Goal: Task Accomplishment & Management: Manage account settings

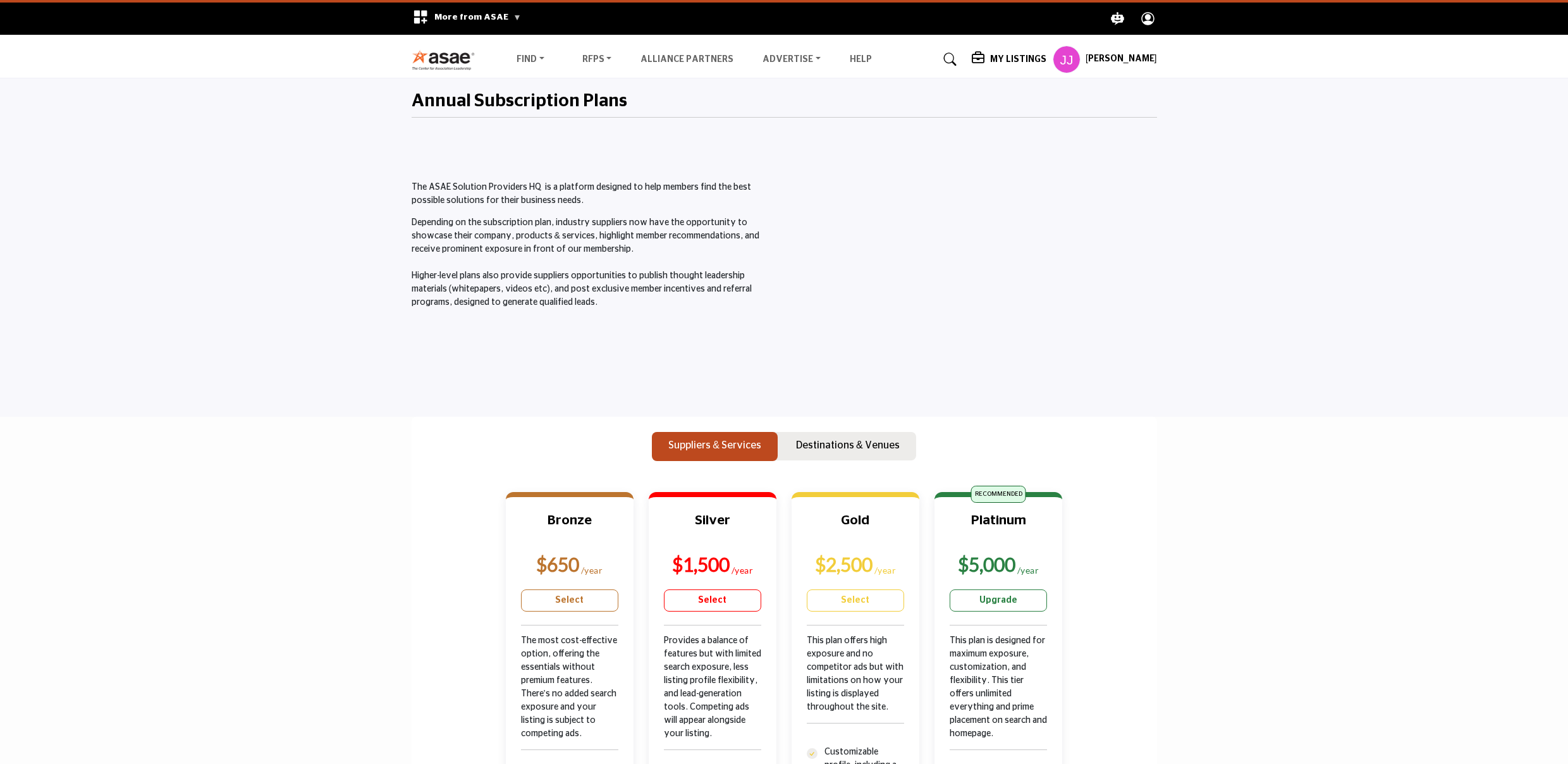
click at [1109, 55] on h5 "[PERSON_NAME]" at bounding box center [1121, 59] width 71 height 12
click at [1108, 96] on span "My Profile" at bounding box center [1107, 102] width 44 height 15
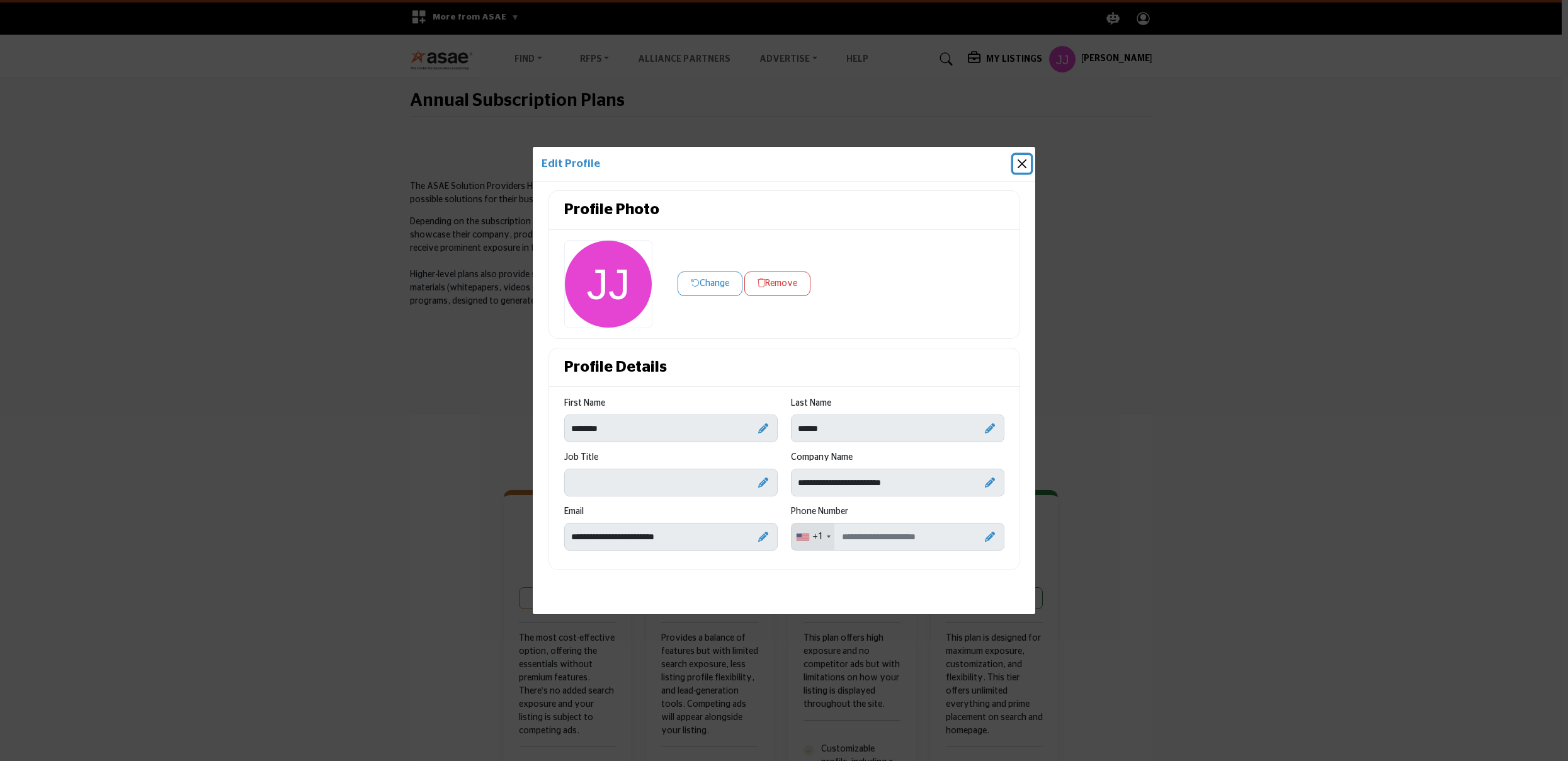
click at [1018, 165] on button "Close" at bounding box center [1022, 164] width 17 height 17
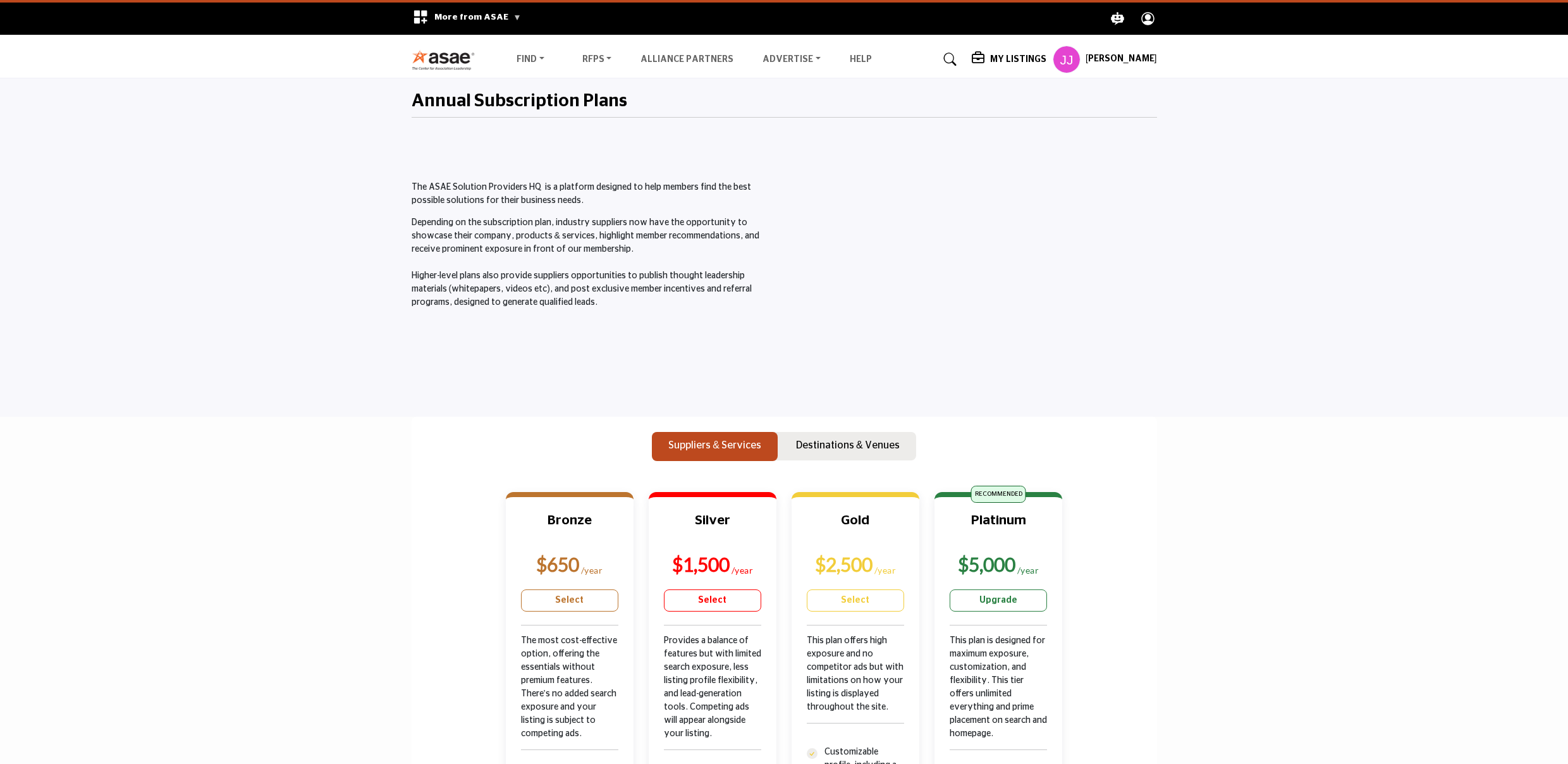
click at [1100, 64] on h5 "[PERSON_NAME]" at bounding box center [1121, 59] width 71 height 12
click at [1113, 55] on h5 "[PERSON_NAME]" at bounding box center [1121, 59] width 71 height 12
click at [1087, 234] on span "My Listings" at bounding box center [1109, 236] width 49 height 15
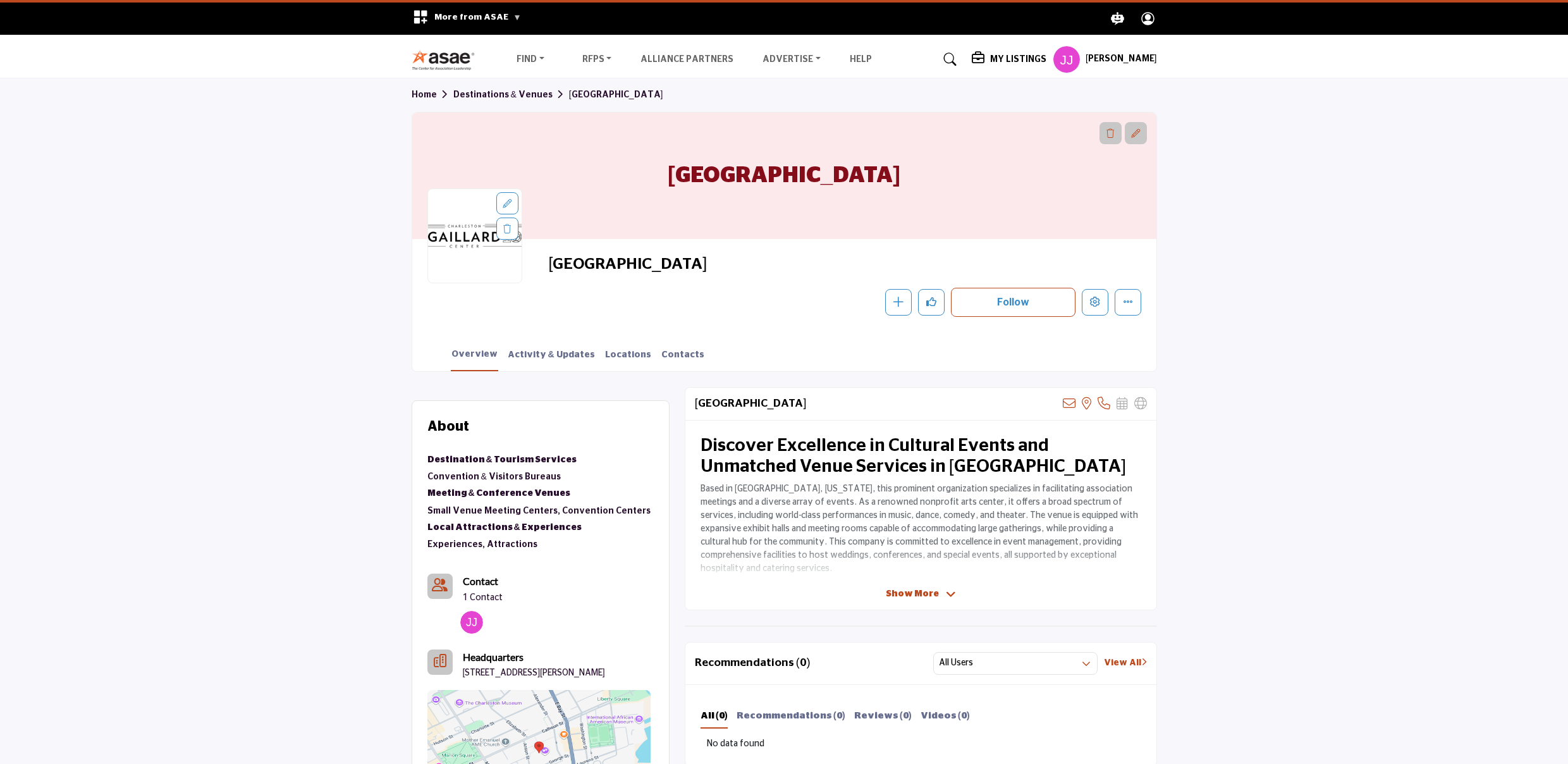
click at [1116, 57] on h5 "[PERSON_NAME]" at bounding box center [1121, 59] width 71 height 12
click at [1065, 60] on profile-featured-75439e1b-491c-4f38-929d-4dd4f24908db "Show hide supplier dropdown" at bounding box center [1066, 60] width 28 height 28
click at [1060, 60] on profile-featured-75439e1b-491c-4f38-929d-4dd4f24908db "Show hide supplier dropdown" at bounding box center [1066, 60] width 28 height 28
click at [1017, 56] on h5 "My Listings" at bounding box center [1017, 60] width 56 height 12
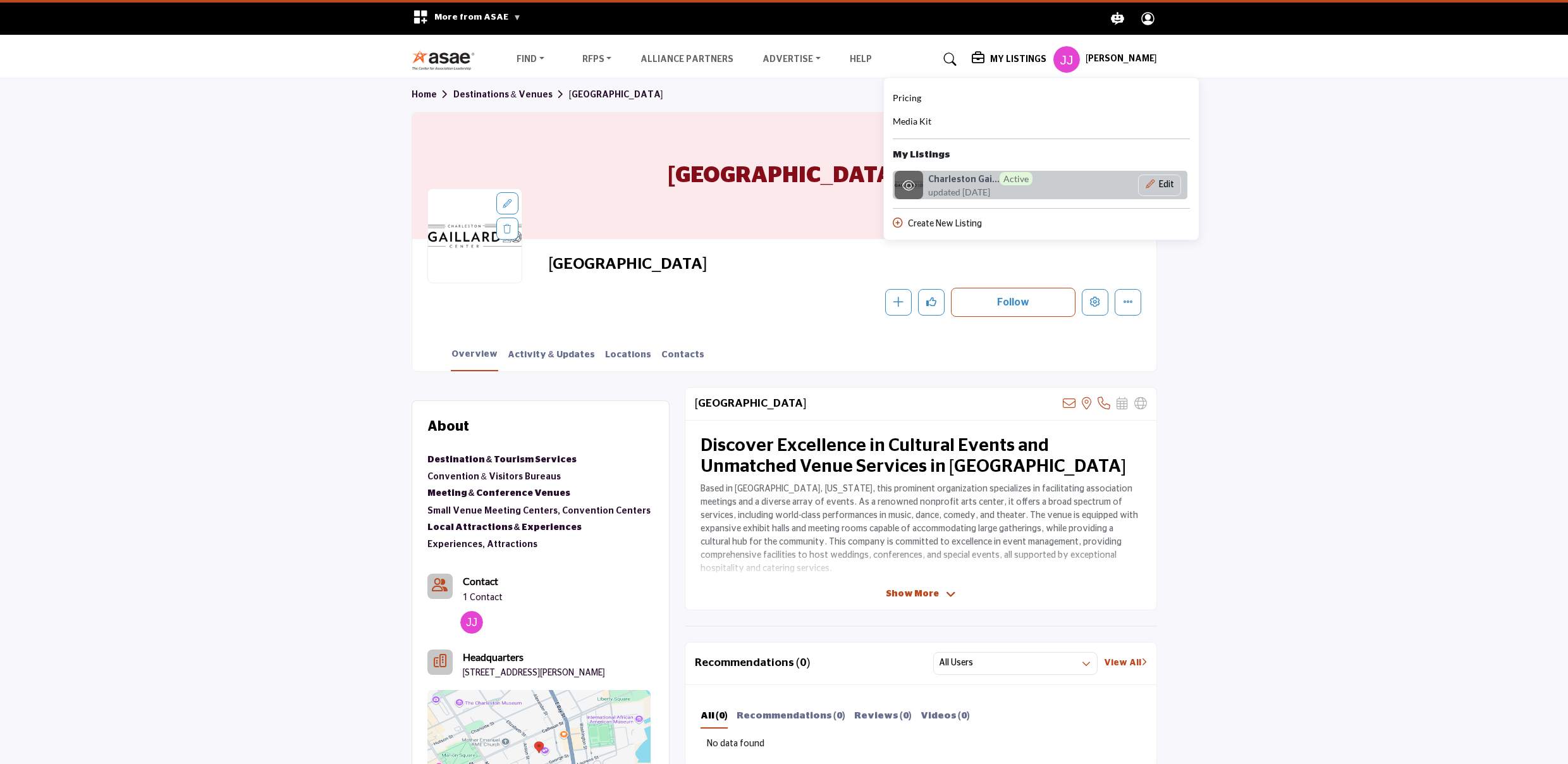
click at [974, 176] on h6 "Charleston Gai... Active" at bounding box center [980, 178] width 104 height 13
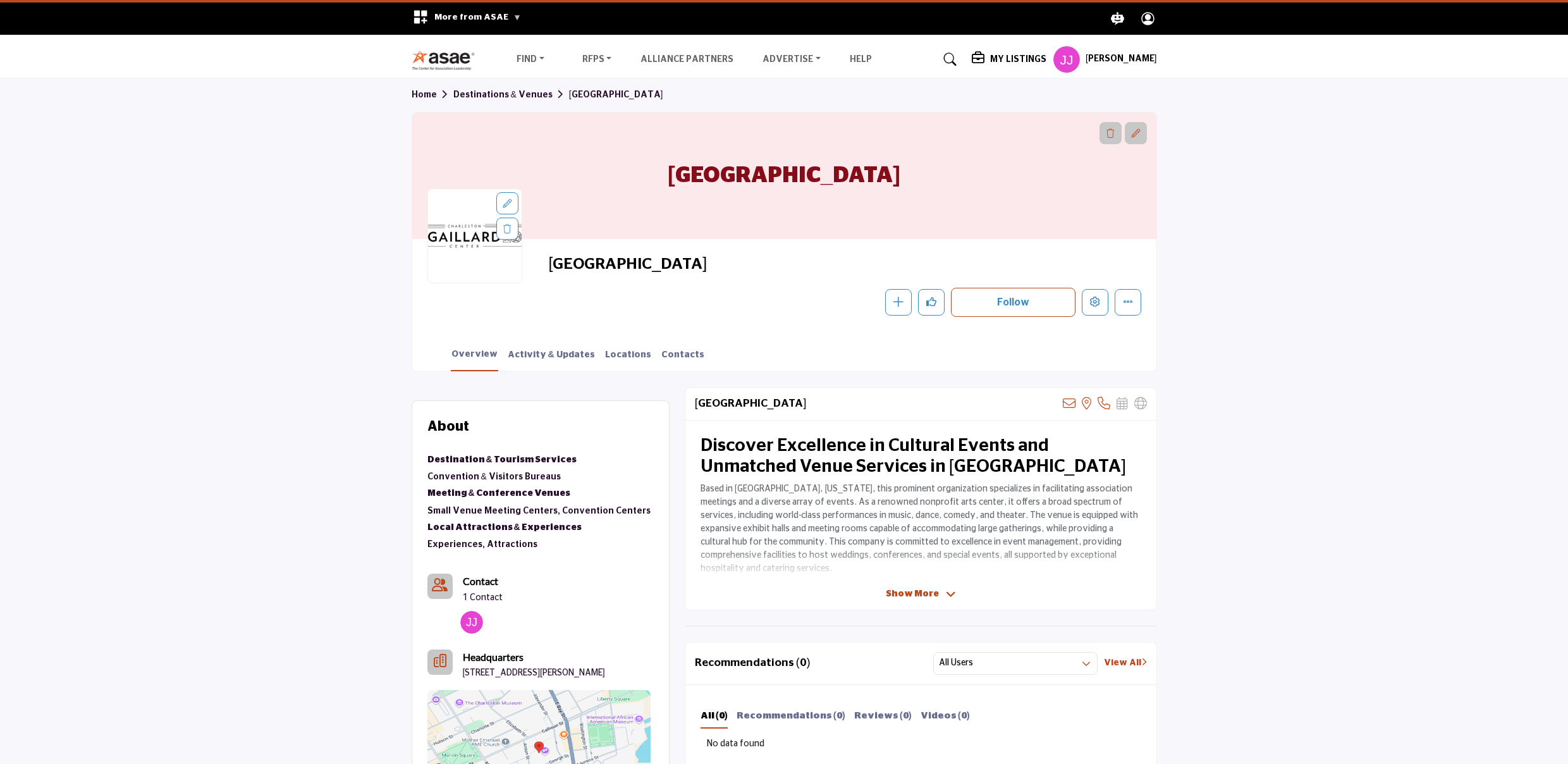
click at [1007, 57] on h5 "My Listings" at bounding box center [1017, 60] width 56 height 12
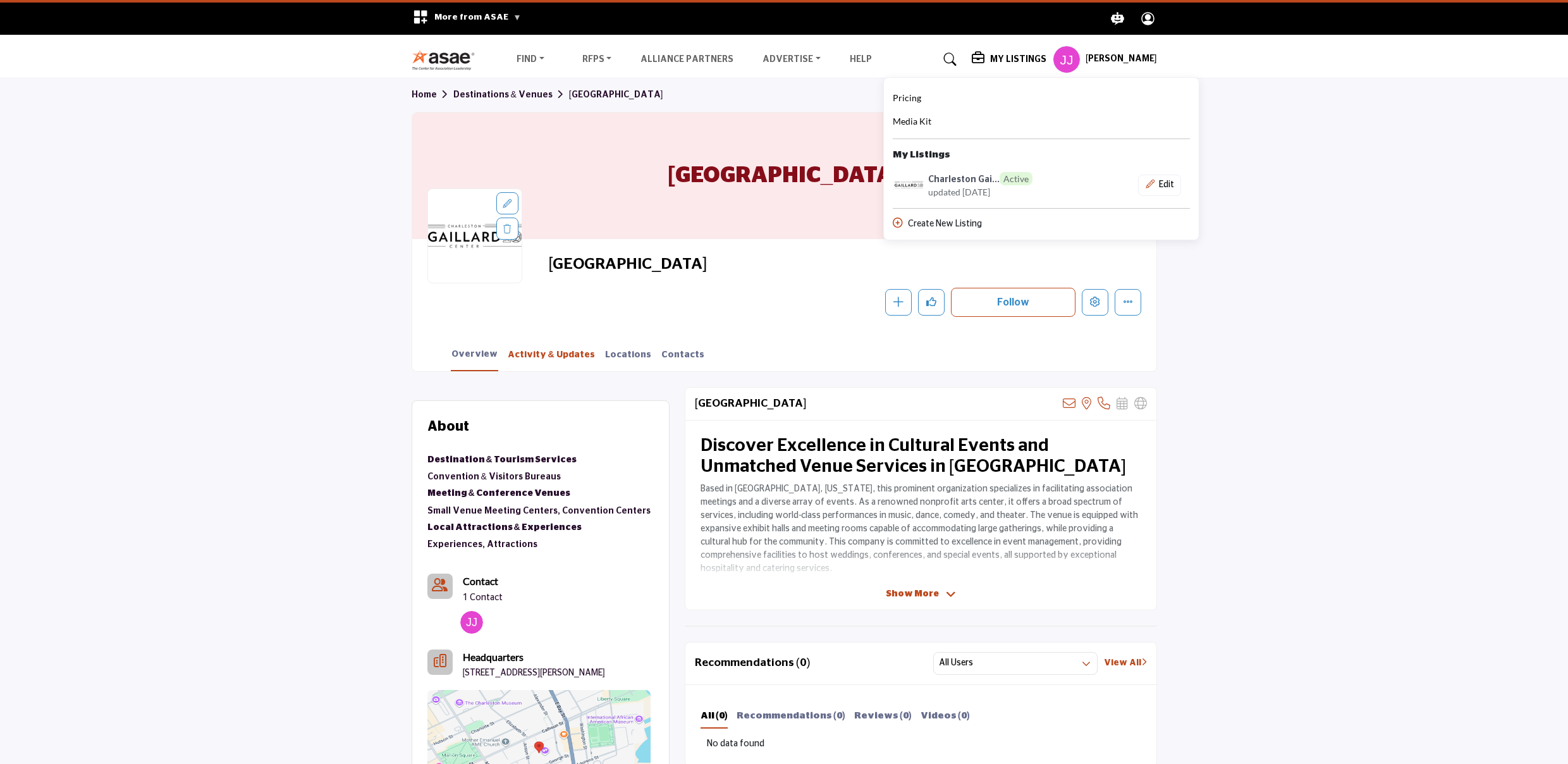
click at [527, 354] on link "Activity & Updates" at bounding box center [551, 359] width 89 height 22
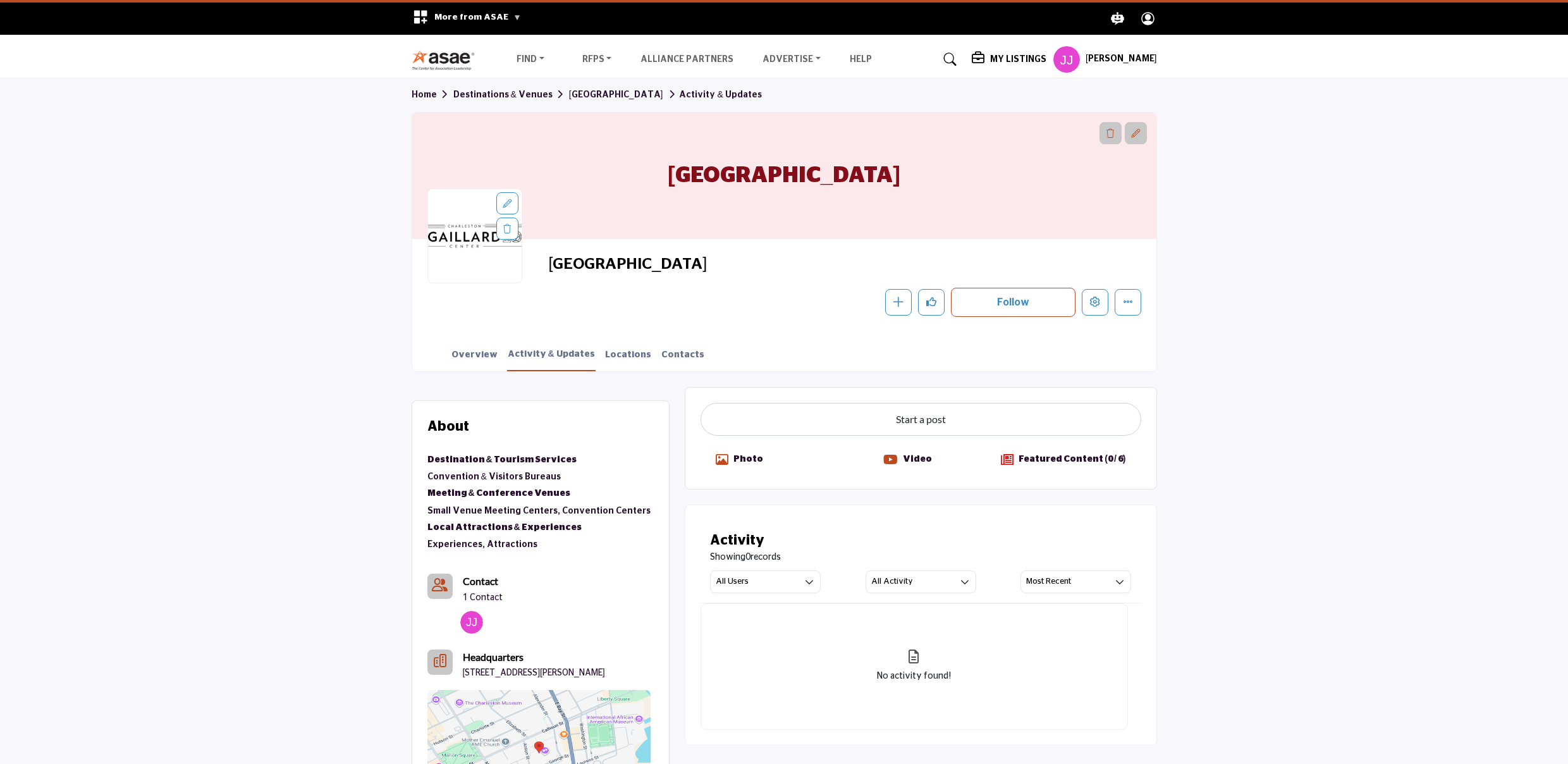
click at [505, 15] on span "More from ASAE" at bounding box center [477, 17] width 87 height 9
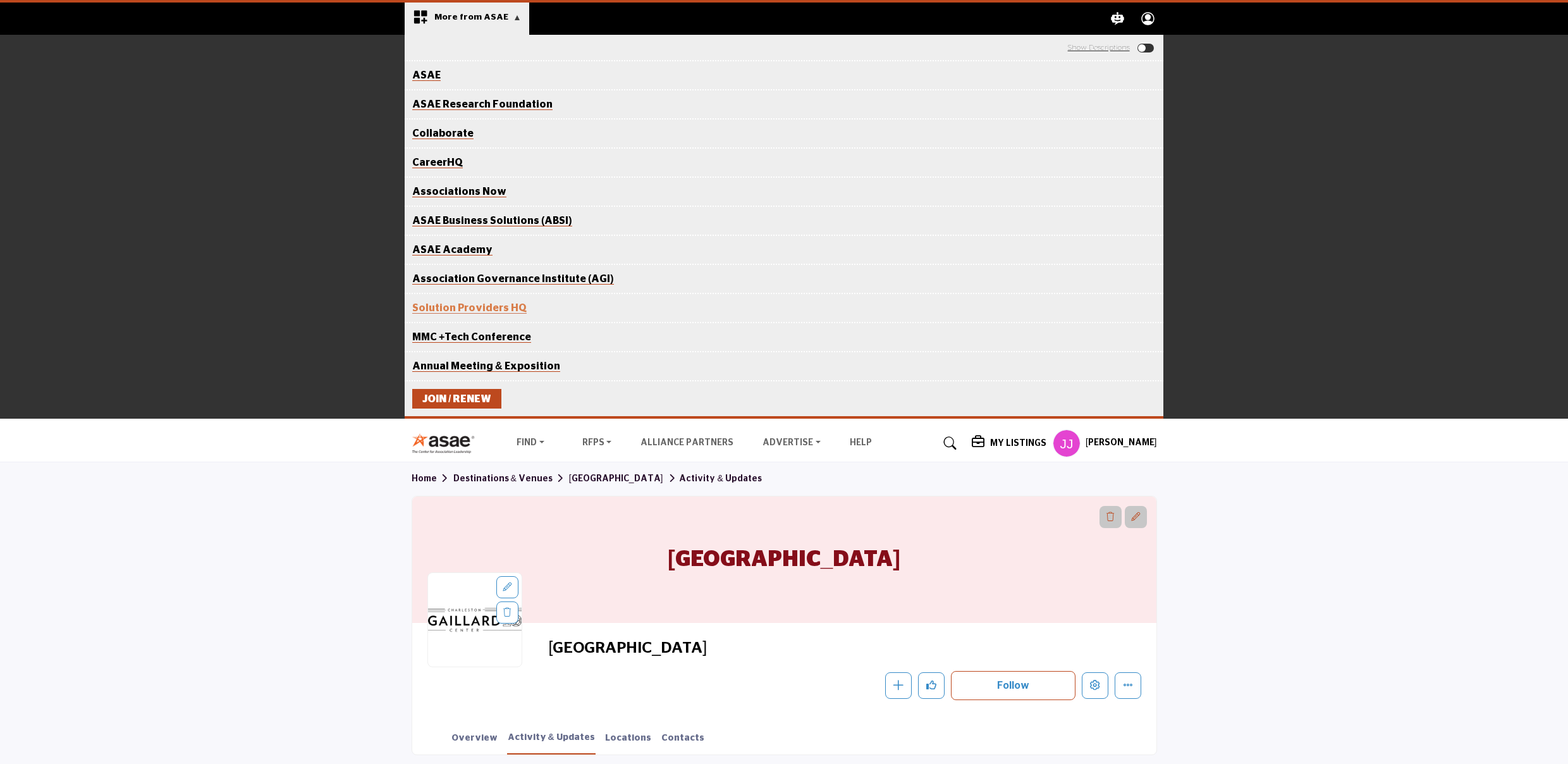
click at [288, 495] on section "Home Destinations & Venues Charleston Gaillard Center Activity & Updates Charle…" at bounding box center [784, 608] width 1568 height 293
click at [1282, 515] on section "Home Destinations & Venues Charleston Gaillard Center Activity & Updates Charle…" at bounding box center [784, 608] width 1568 height 293
click at [1119, 436] on div "Jennifer Jessup My Profile My Interests My Lists My Suppliers My RFPs My Listin…" at bounding box center [1104, 443] width 104 height 28
click at [1066, 442] on profile-featured-75439e1b-491c-4f38-929d-4dd4f24908db "Show hide supplier dropdown" at bounding box center [1066, 443] width 28 height 28
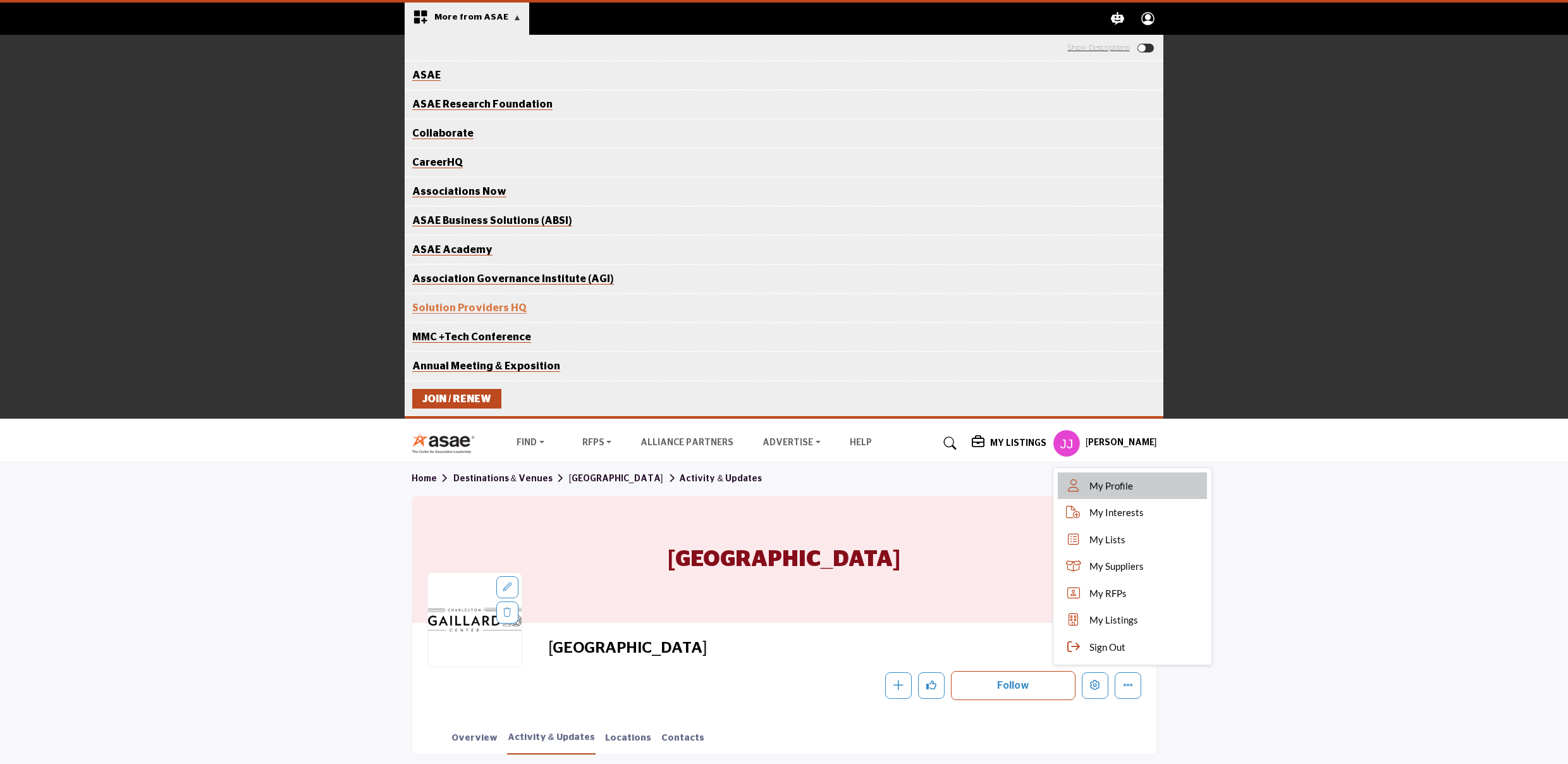
click at [1112, 488] on span "My Profile" at bounding box center [1111, 486] width 44 height 15
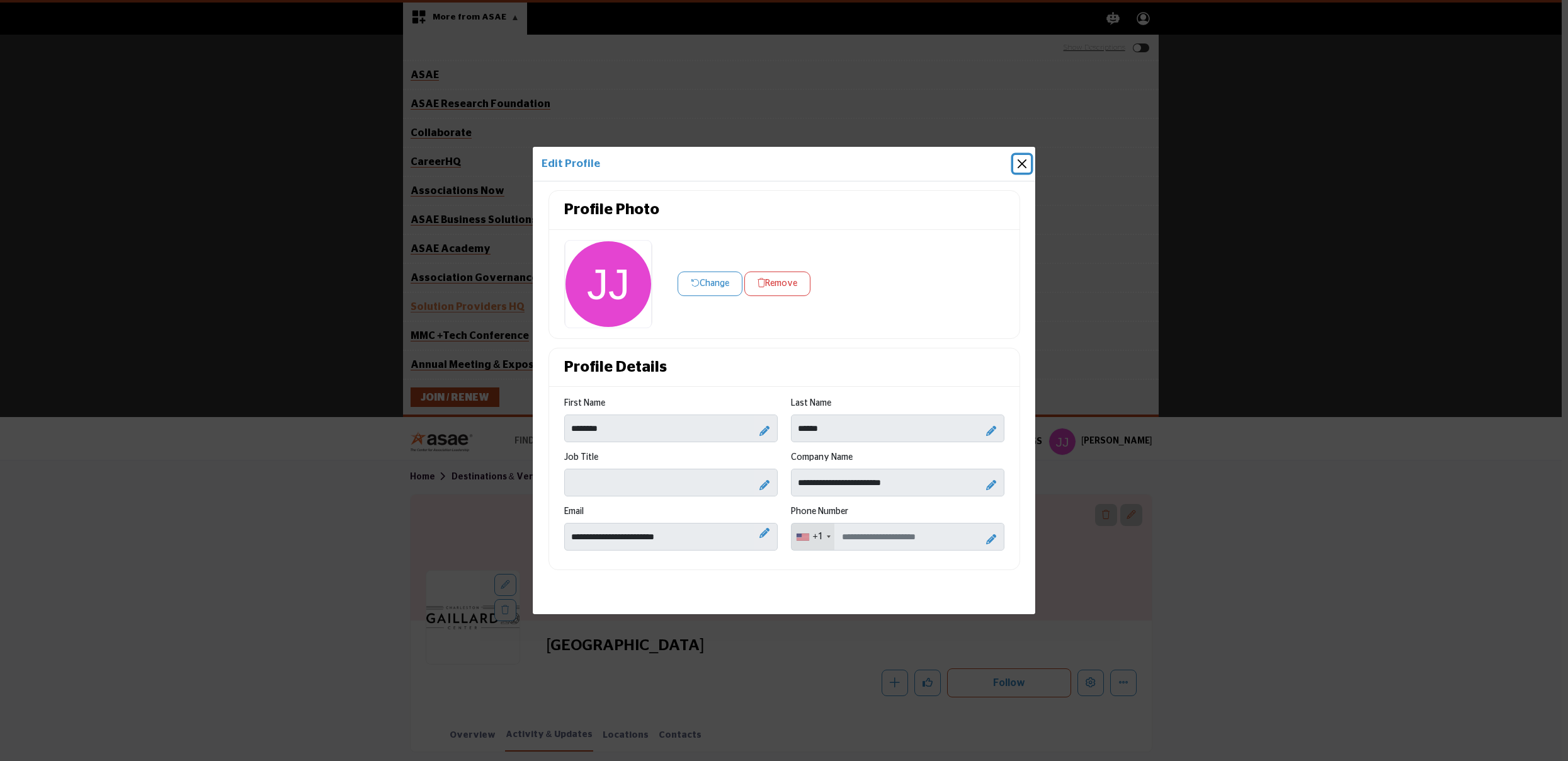
click at [1020, 166] on button "Close" at bounding box center [1022, 164] width 17 height 17
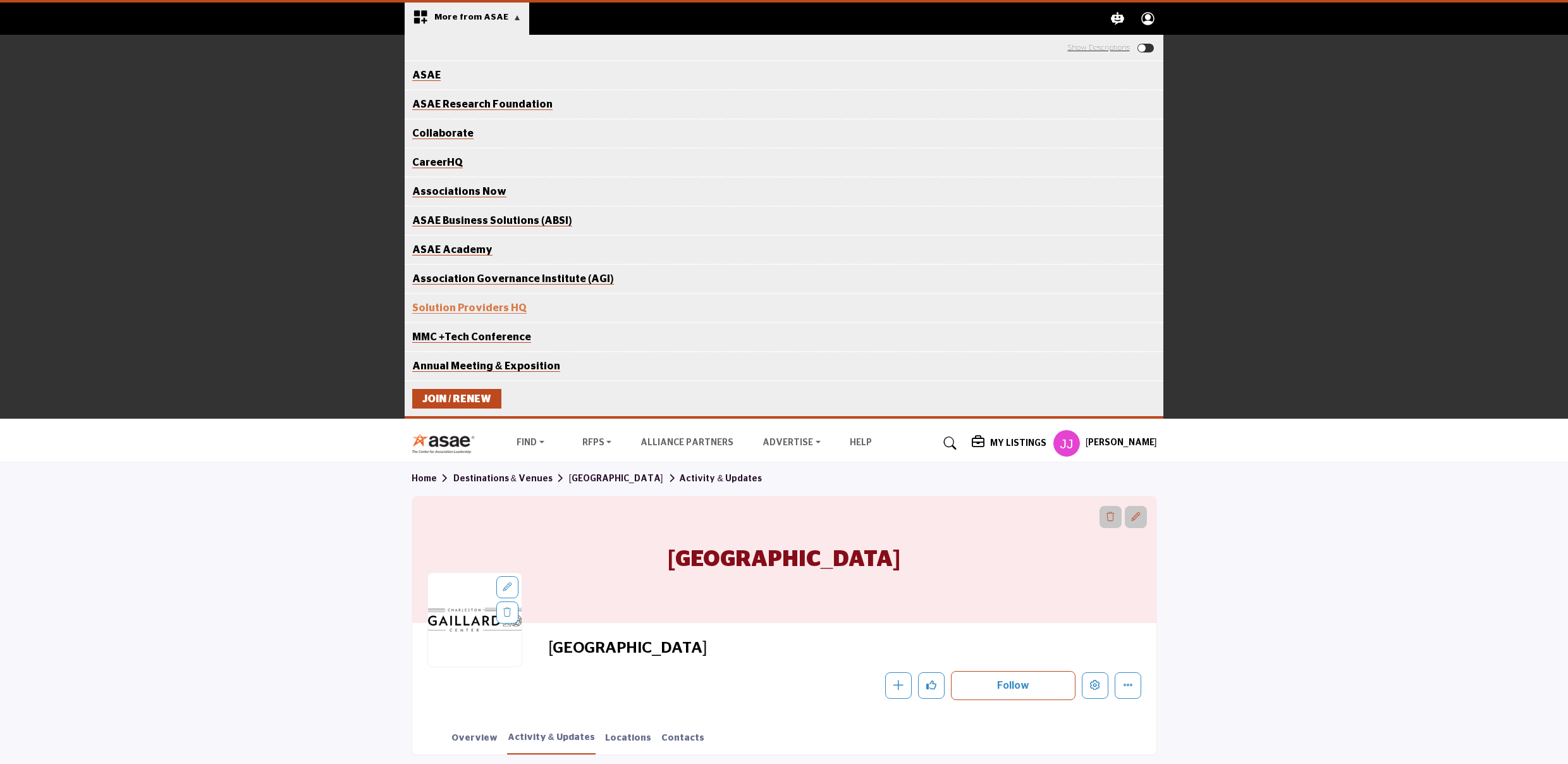
click at [1148, 12] on icon "Explore ASAE" at bounding box center [1148, 19] width 13 height 13
